Goal: Find specific page/section: Find specific page/section

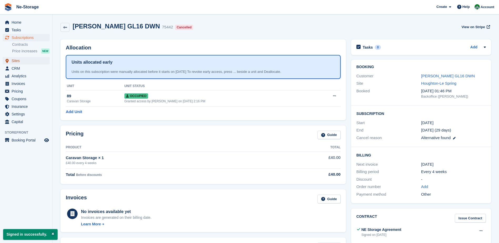
click at [28, 61] on span "Sites" at bounding box center [28, 60] width 32 height 7
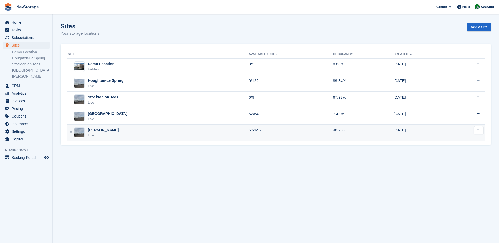
click at [127, 134] on div "Newton Aycliffe Live" at bounding box center [158, 132] width 181 height 11
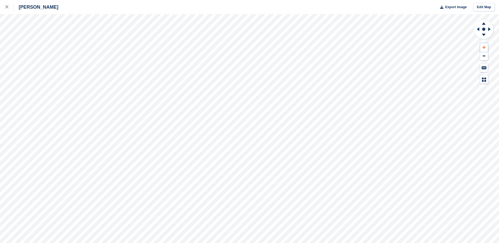
click at [484, 48] on icon at bounding box center [484, 48] width 3 height 4
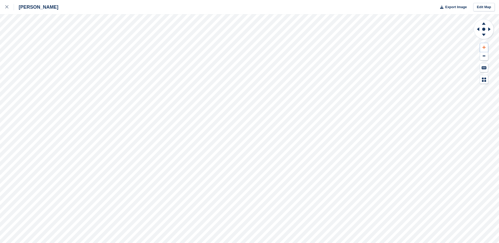
click at [484, 48] on icon at bounding box center [484, 48] width 3 height 4
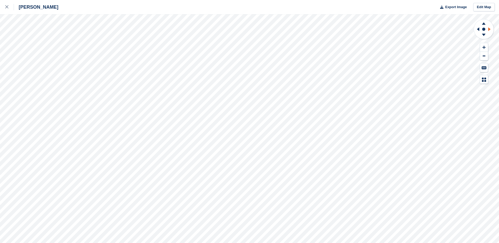
click at [492, 31] on icon at bounding box center [490, 29] width 7 height 14
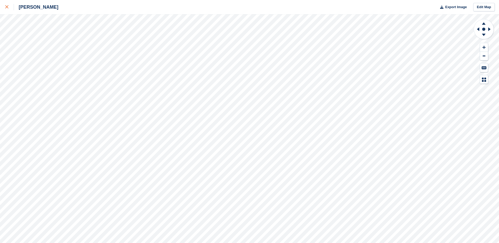
click at [7, 9] on div at bounding box center [9, 7] width 9 height 6
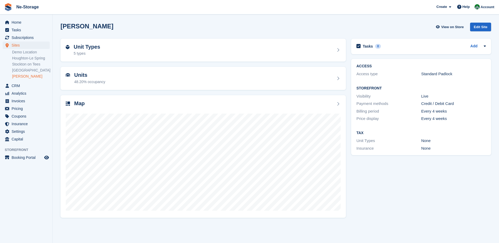
click at [28, 77] on link "[PERSON_NAME]" at bounding box center [31, 76] width 38 height 5
click at [22, 38] on span "Subscriptions" at bounding box center [28, 37] width 32 height 7
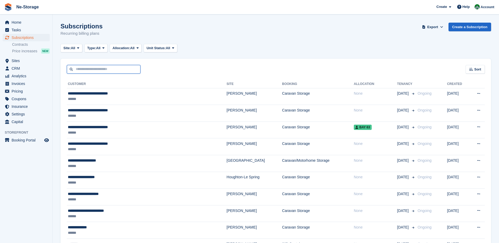
click at [108, 70] on input "text" at bounding box center [104, 69] width 74 height 9
type input "********"
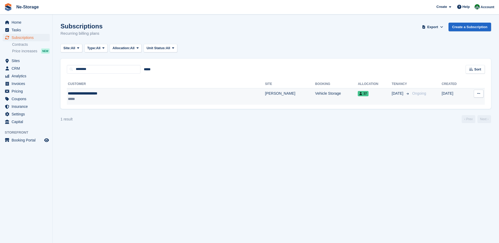
click at [97, 95] on div "**********" at bounding box center [127, 94] width 119 height 6
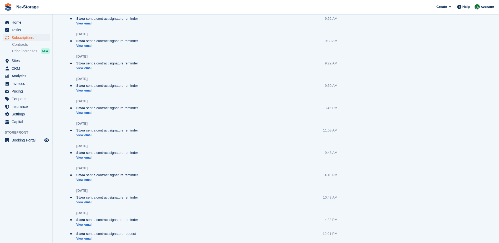
scroll to position [427, 0]
